Goal: Transaction & Acquisition: Purchase product/service

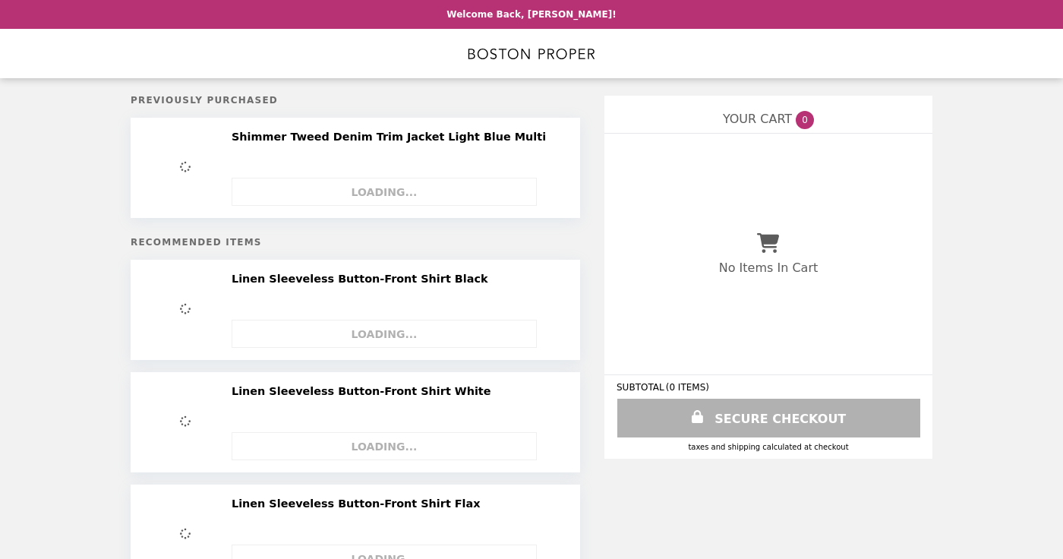
select select "*********"
select select "**********"
select select "*********"
select select "**********"
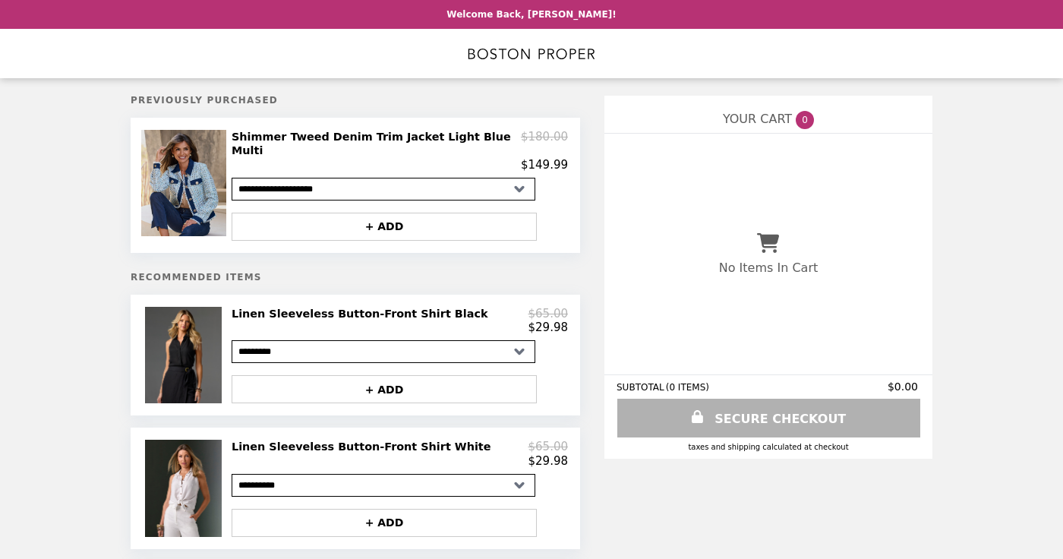
click at [191, 194] on img at bounding box center [185, 183] width 89 height 106
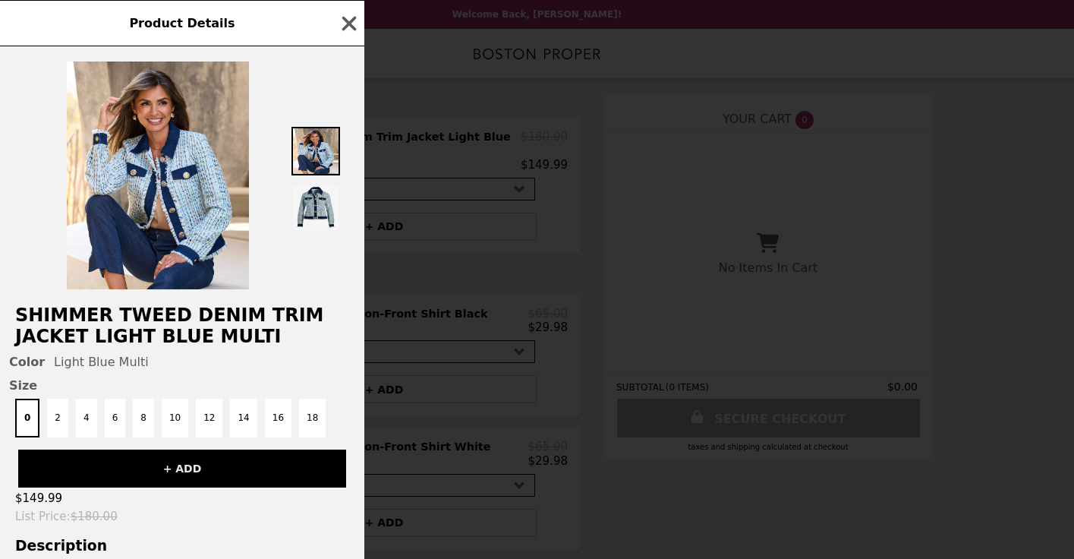
click at [163, 464] on button "+ ADD" at bounding box center [182, 468] width 328 height 38
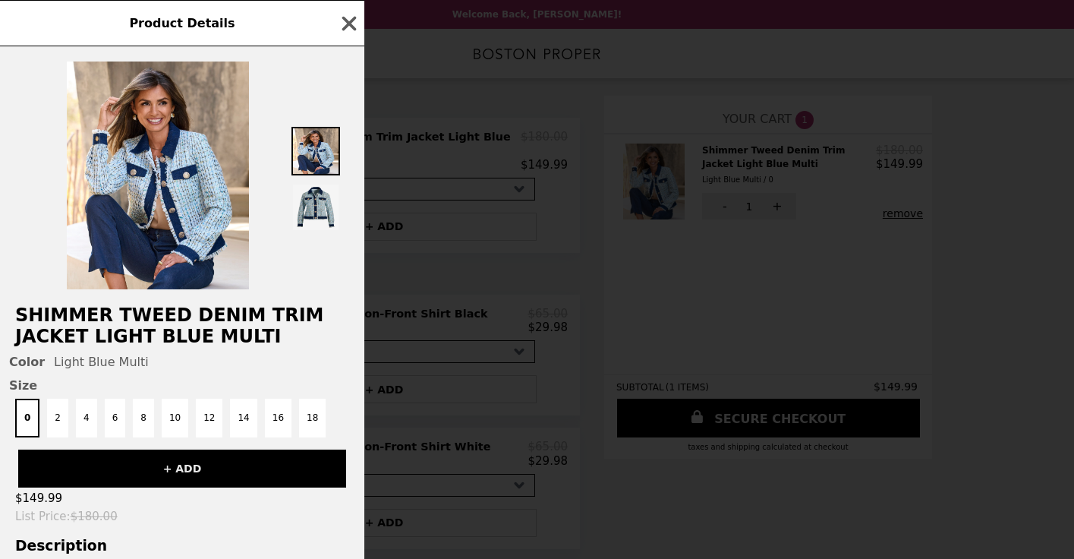
click at [163, 464] on button "+ ADD" at bounding box center [182, 468] width 328 height 38
click at [620, 287] on div "Product Details Shimmer Tweed Denim Trim Jacket Light Blue Multi Color Light Bl…" at bounding box center [537, 279] width 1074 height 559
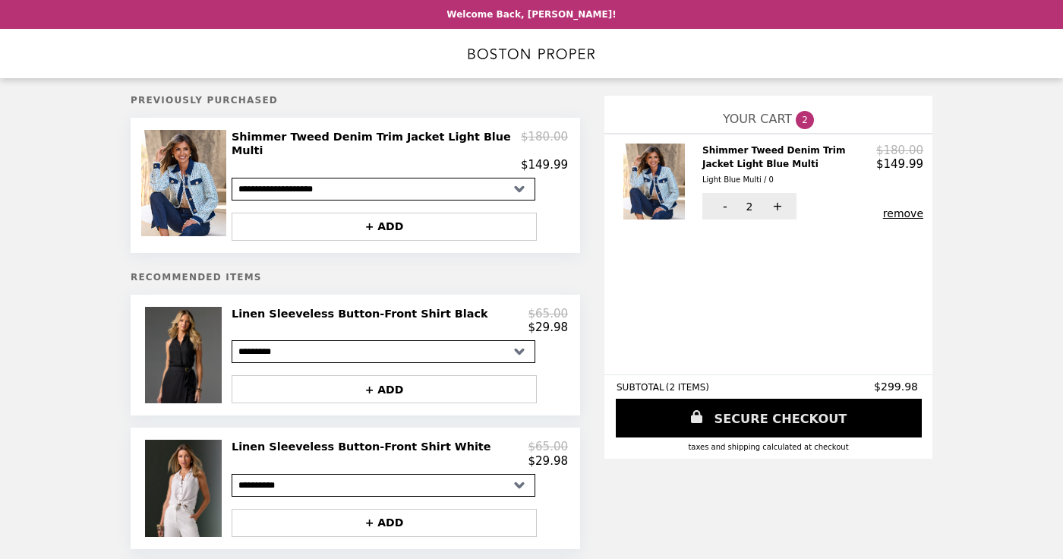
click at [724, 411] on link "SECURE CHECKOUT" at bounding box center [769, 418] width 306 height 39
click at [526, 15] on p "Welcome Back, [PERSON_NAME]!" at bounding box center [530, 14] width 169 height 11
click at [195, 348] on img at bounding box center [185, 355] width 81 height 96
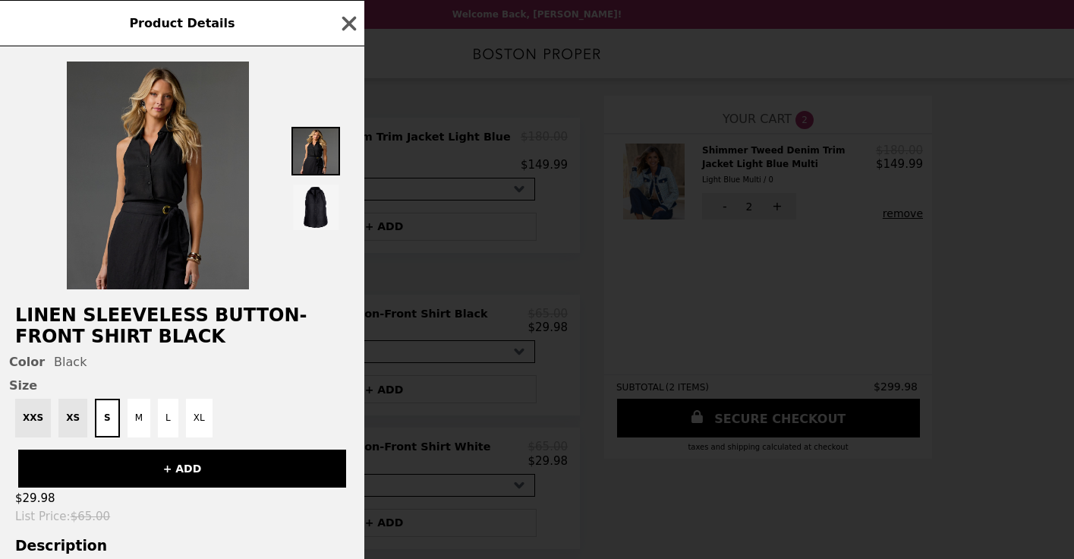
click at [170, 216] on img at bounding box center [158, 175] width 182 height 228
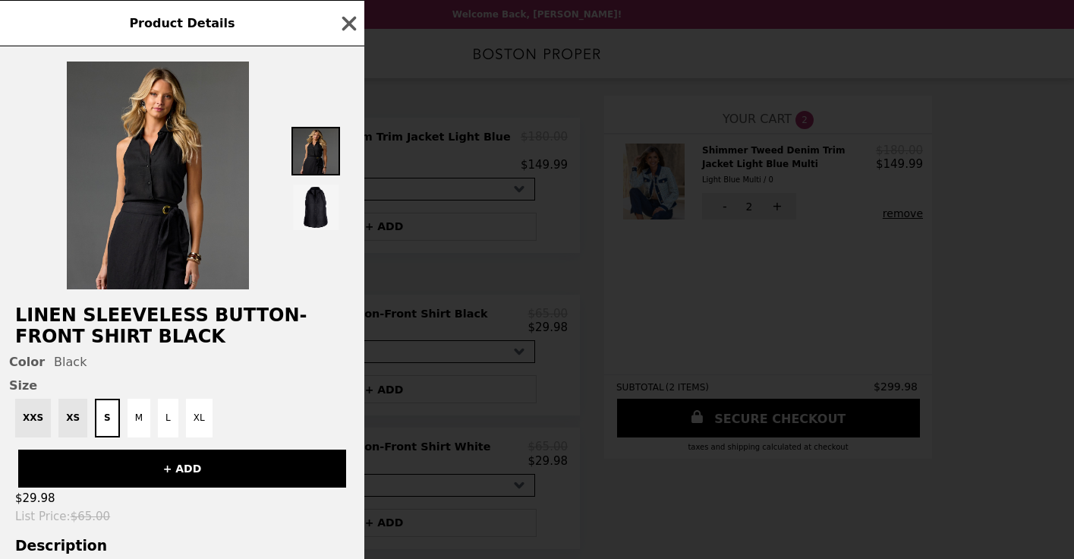
click at [311, 141] on img at bounding box center [316, 151] width 49 height 49
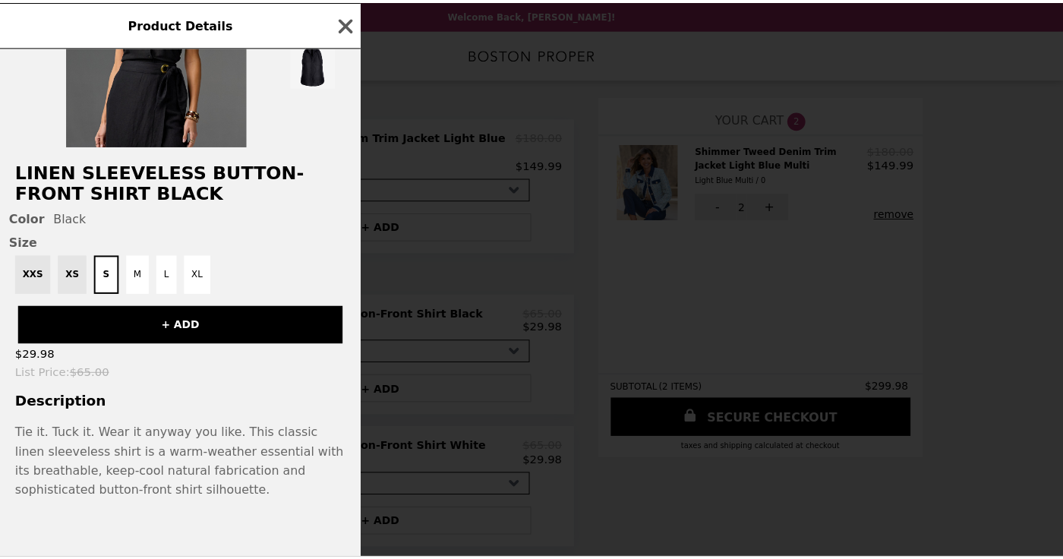
scroll to position [143, 0]
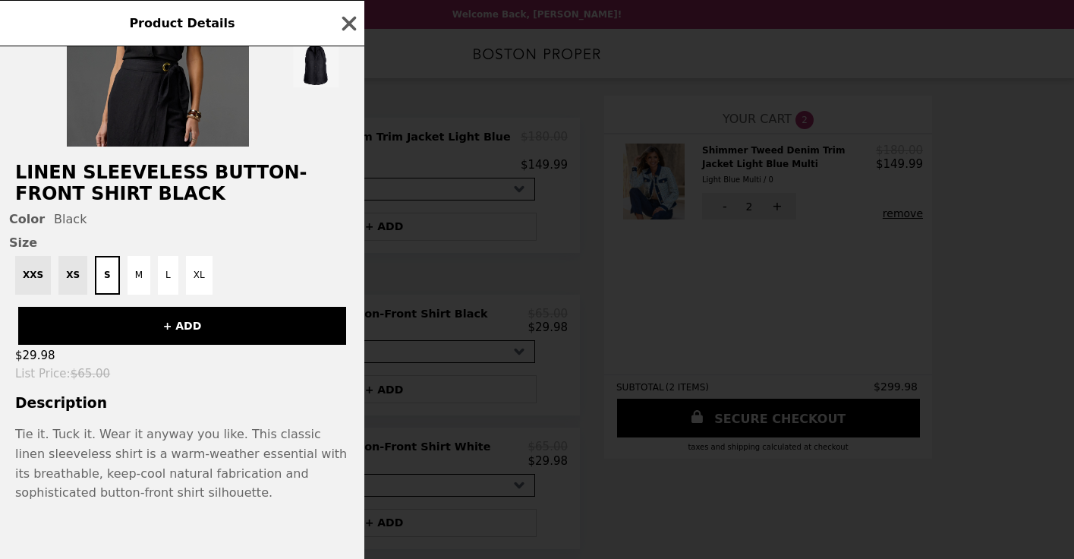
click at [182, 102] on img at bounding box center [158, 33] width 182 height 228
click at [64, 279] on div "XXS XS S M L XL" at bounding box center [182, 275] width 346 height 39
click at [81, 464] on p "Tie it. Tuck it. Wear it anyway you like. This classic linen sleeveless shirt i…" at bounding box center [182, 462] width 334 height 77
click at [76, 397] on h3 "Description" at bounding box center [182, 403] width 364 height 16
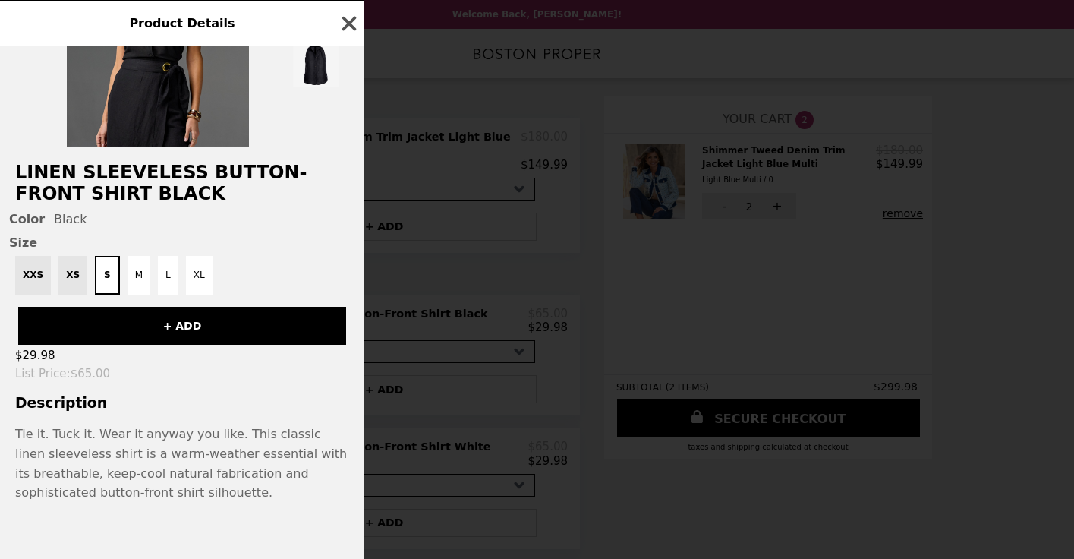
click at [348, 12] on icon "button" at bounding box center [349, 23] width 23 height 23
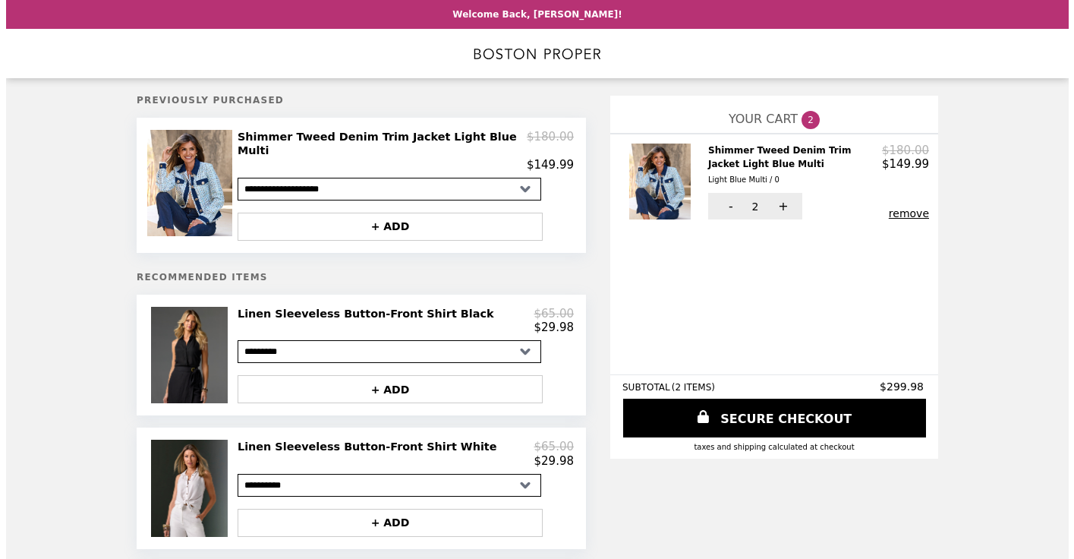
scroll to position [0, 0]
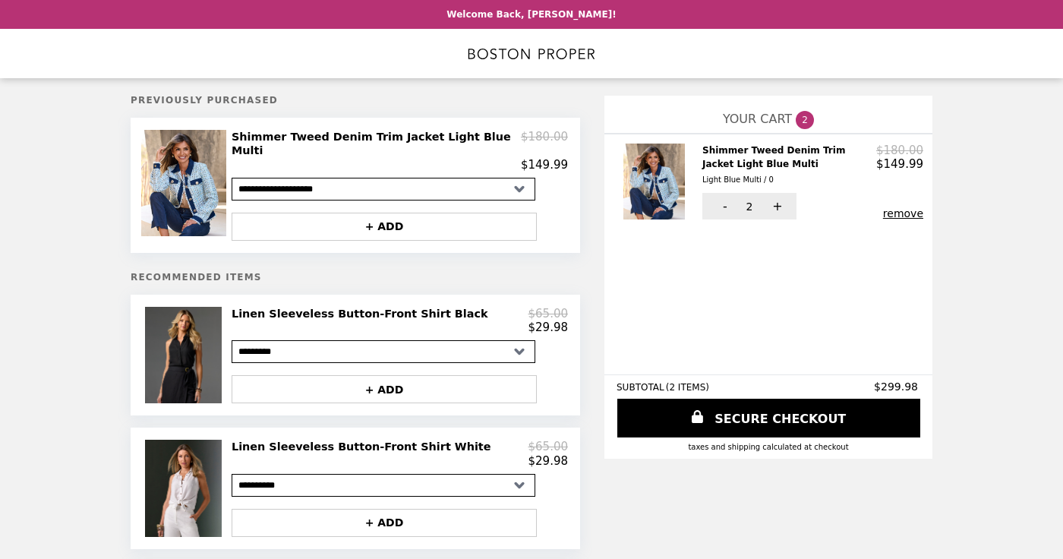
click at [563, 21] on header "Welcome Back, [PERSON_NAME]!" at bounding box center [531, 14] width 1063 height 29
click at [572, 20] on p "Welcome Back, [PERSON_NAME]!" at bounding box center [530, 14] width 169 height 11
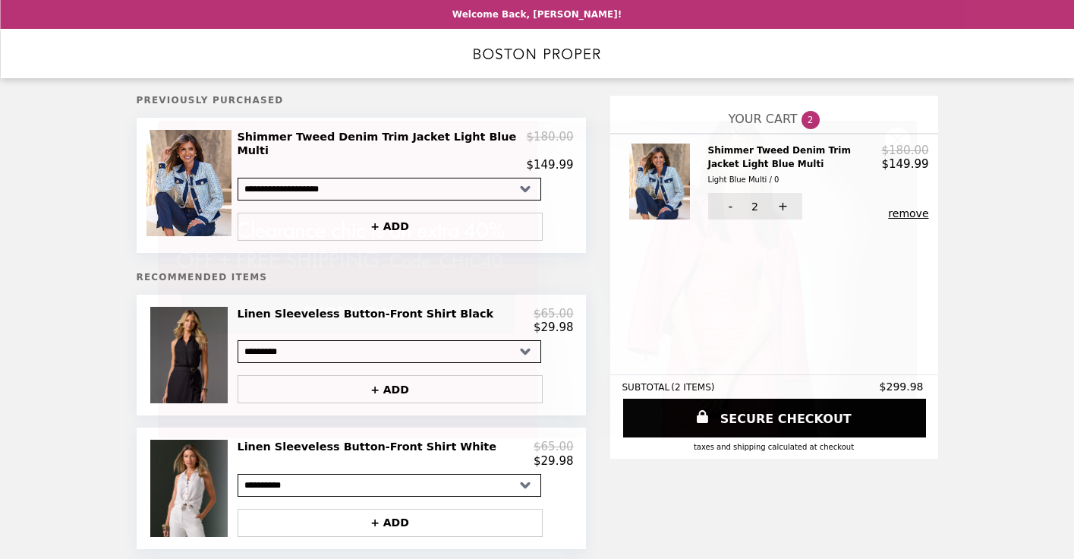
click at [339, 333] on button "SHOP NOW" at bounding box center [348, 313] width 334 height 43
